Goal: Task Accomplishment & Management: Manage account settings

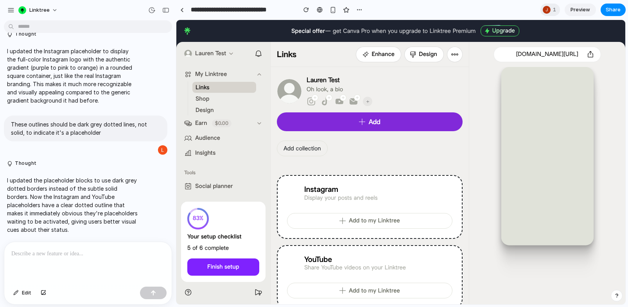
click at [4, 7] on div "Linktree" at bounding box center [88, 9] width 176 height 19
click at [12, 8] on div "button" at bounding box center [10, 10] width 7 height 7
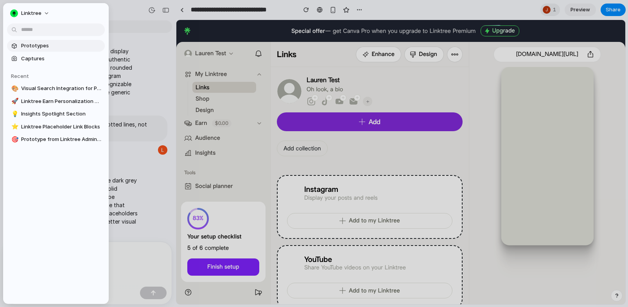
click at [32, 50] on link "Prototypes" at bounding box center [56, 46] width 98 height 12
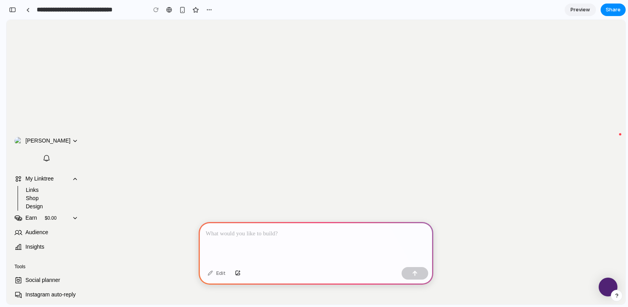
scroll to position [178, 0]
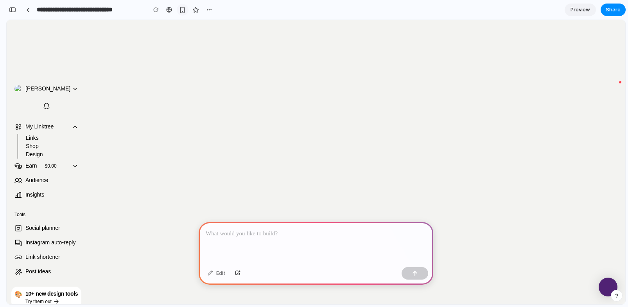
click at [180, 9] on div "button" at bounding box center [182, 10] width 7 height 7
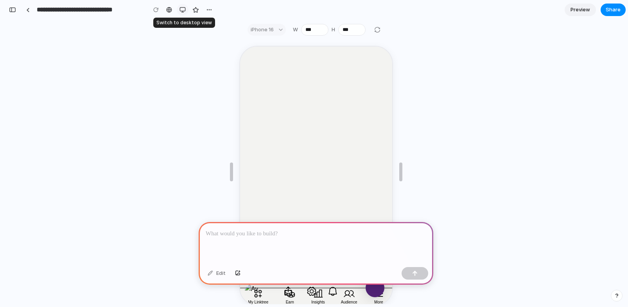
click at [180, 9] on div "button" at bounding box center [183, 10] width 6 height 6
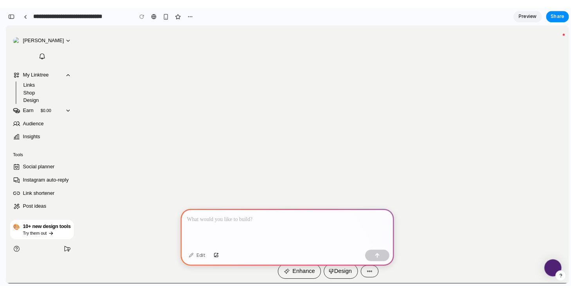
scroll to position [236, 0]
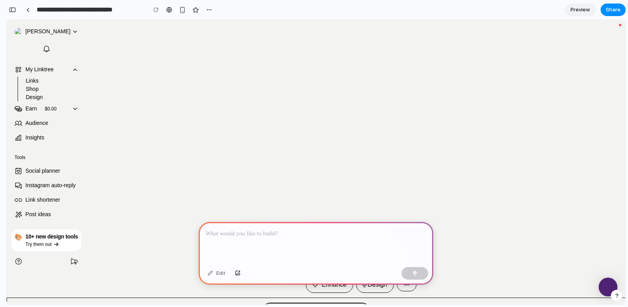
drag, startPoint x: 625, startPoint y: 299, endPoint x: 619, endPoint y: 299, distance: 5.5
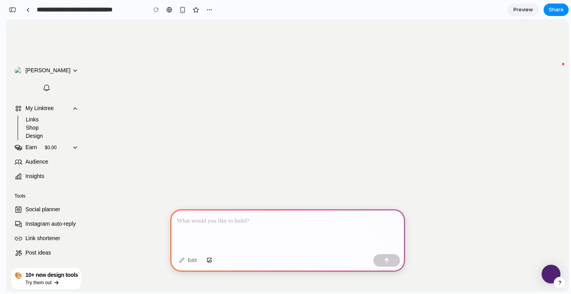
scroll to position [207, 0]
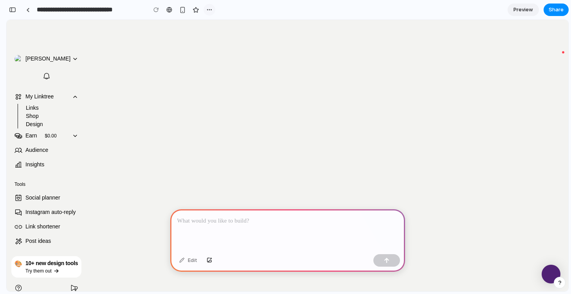
click at [208, 7] on div "button" at bounding box center [209, 10] width 6 height 6
click at [208, 7] on div "Duplicate Delete" at bounding box center [285, 147] width 571 height 294
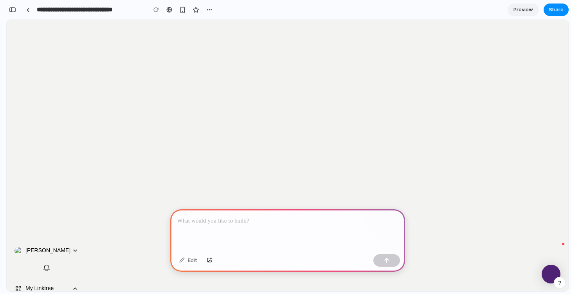
scroll to position [0, 0]
click at [209, 12] on div "button" at bounding box center [209, 10] width 6 height 6
click at [223, 40] on span "Delete" at bounding box center [225, 40] width 16 height 8
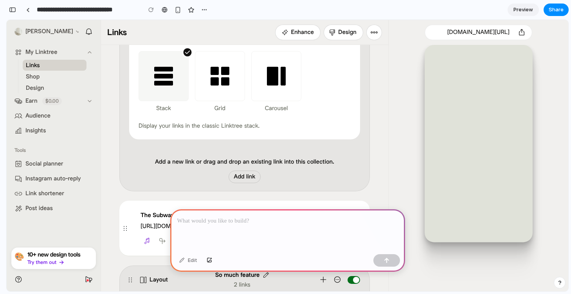
scroll to position [365, 0]
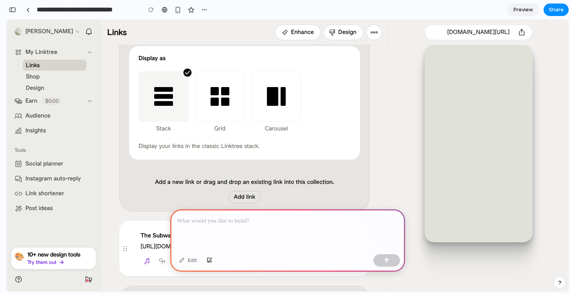
click at [238, 227] on div at bounding box center [287, 231] width 235 height 42
paste div
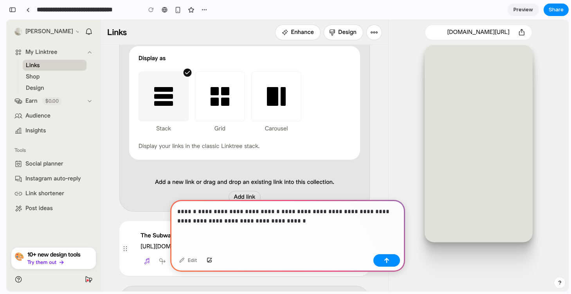
click at [359, 213] on p "**********" at bounding box center [287, 216] width 221 height 19
drag, startPoint x: 244, startPoint y: 223, endPoint x: 210, endPoint y: 223, distance: 34.4
click at [210, 223] on p "**********" at bounding box center [287, 216] width 221 height 19
click at [312, 218] on p "**********" at bounding box center [287, 216] width 221 height 19
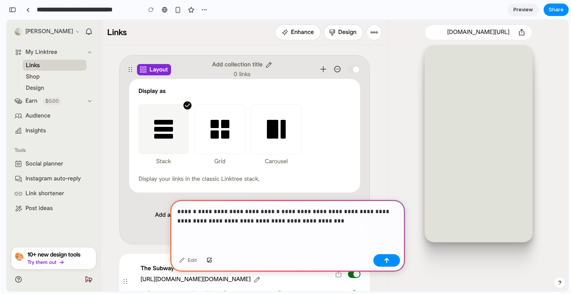
scroll to position [331, 0]
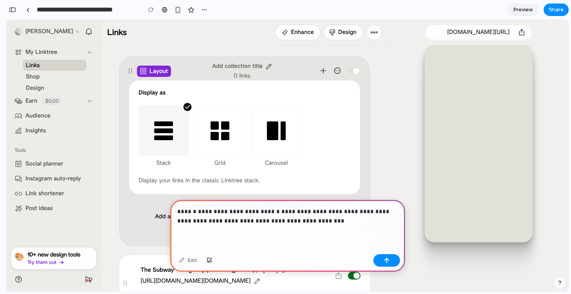
click at [276, 213] on p "**********" at bounding box center [287, 216] width 221 height 19
click at [338, 220] on p "**********" at bounding box center [287, 216] width 221 height 19
drag, startPoint x: 289, startPoint y: 213, endPoint x: 365, endPoint y: 212, distance: 76.3
click at [365, 212] on p "**********" at bounding box center [287, 216] width 221 height 19
click at [325, 218] on p "**********" at bounding box center [287, 216] width 221 height 19
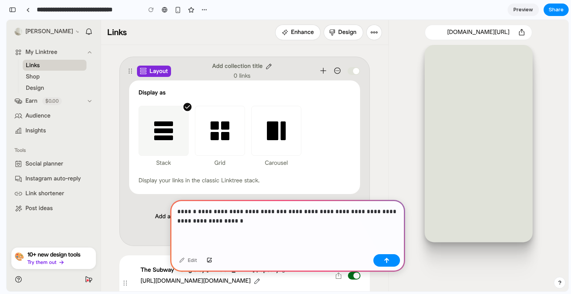
click at [189, 221] on p "**********" at bounding box center [287, 216] width 221 height 19
click at [384, 258] on div "button" at bounding box center [386, 260] width 5 height 5
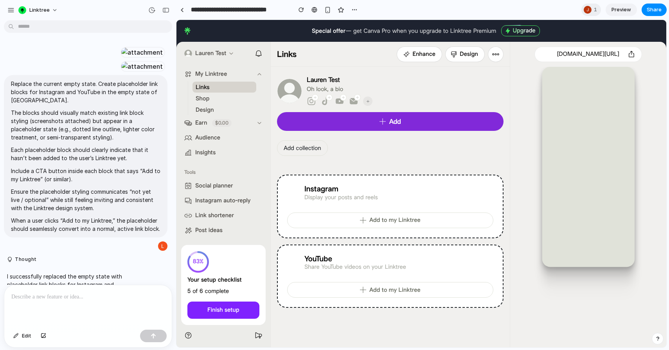
scroll to position [1150, 0]
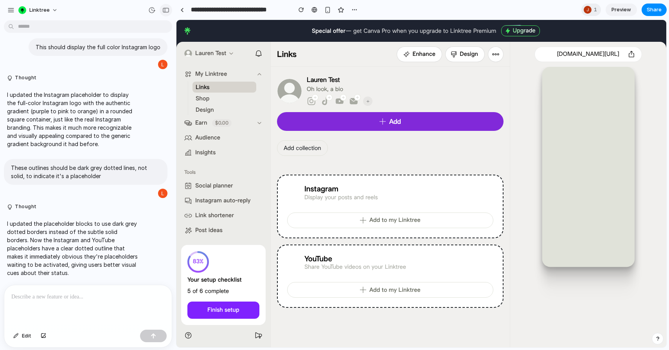
click at [165, 13] on div "button" at bounding box center [165, 9] width 7 height 5
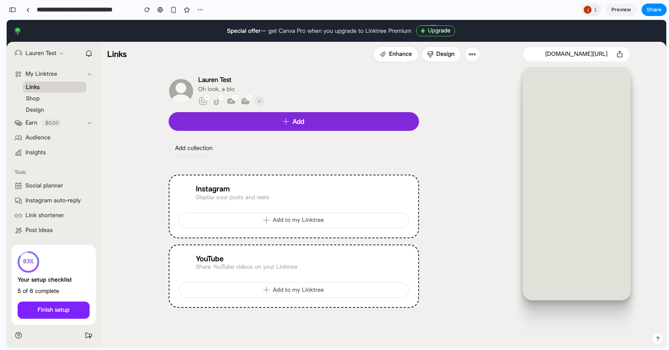
click at [303, 223] on span "Add to my Linktree" at bounding box center [298, 220] width 51 height 8
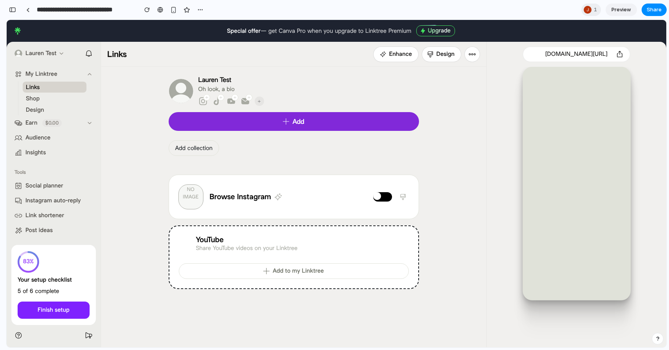
click at [399, 197] on icon at bounding box center [402, 197] width 7 height 7
click at [382, 194] on div at bounding box center [382, 196] width 19 height 9
click at [352, 171] on div "Lauren Test Oh look, a bio Instagram TikTok Youtube Email Add Add collection NO…" at bounding box center [294, 182] width 250 height 213
click at [144, 11] on button "button" at bounding box center [147, 10] width 12 height 12
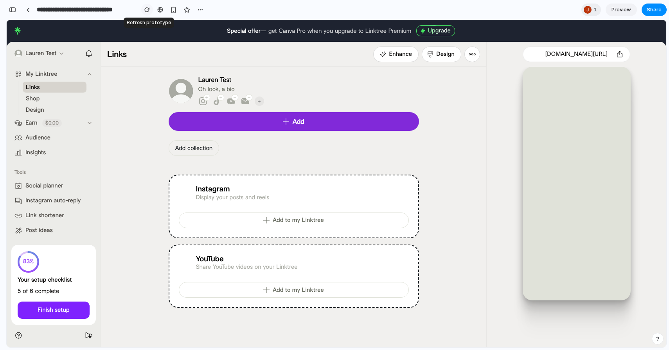
scroll to position [0, 0]
drag, startPoint x: 179, startPoint y: 185, endPoint x: 184, endPoint y: 197, distance: 13.1
click at [184, 197] on div "Instagram Display your posts and reels" at bounding box center [224, 193] width 91 height 17
drag, startPoint x: 177, startPoint y: 176, endPoint x: 198, endPoint y: 176, distance: 20.7
click at [198, 176] on div "Instagram Display your posts and reels Add to my Linktree" at bounding box center [294, 207] width 250 height 64
